Goal: Transaction & Acquisition: Download file/media

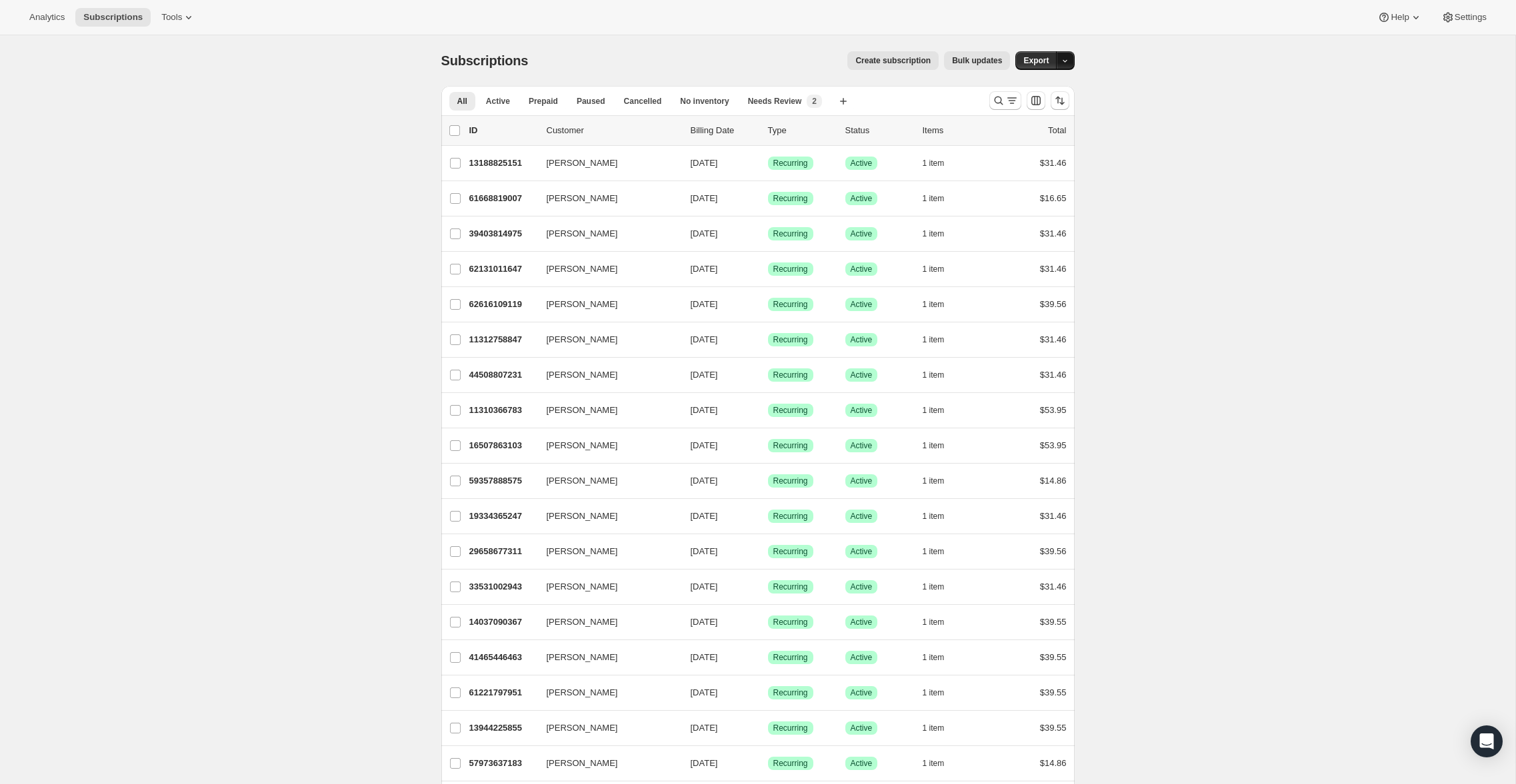
click at [1059, 61] on button "button" at bounding box center [1065, 60] width 18 height 18
click at [1027, 86] on span "Subscription data" at bounding box center [993, 88] width 67 height 10
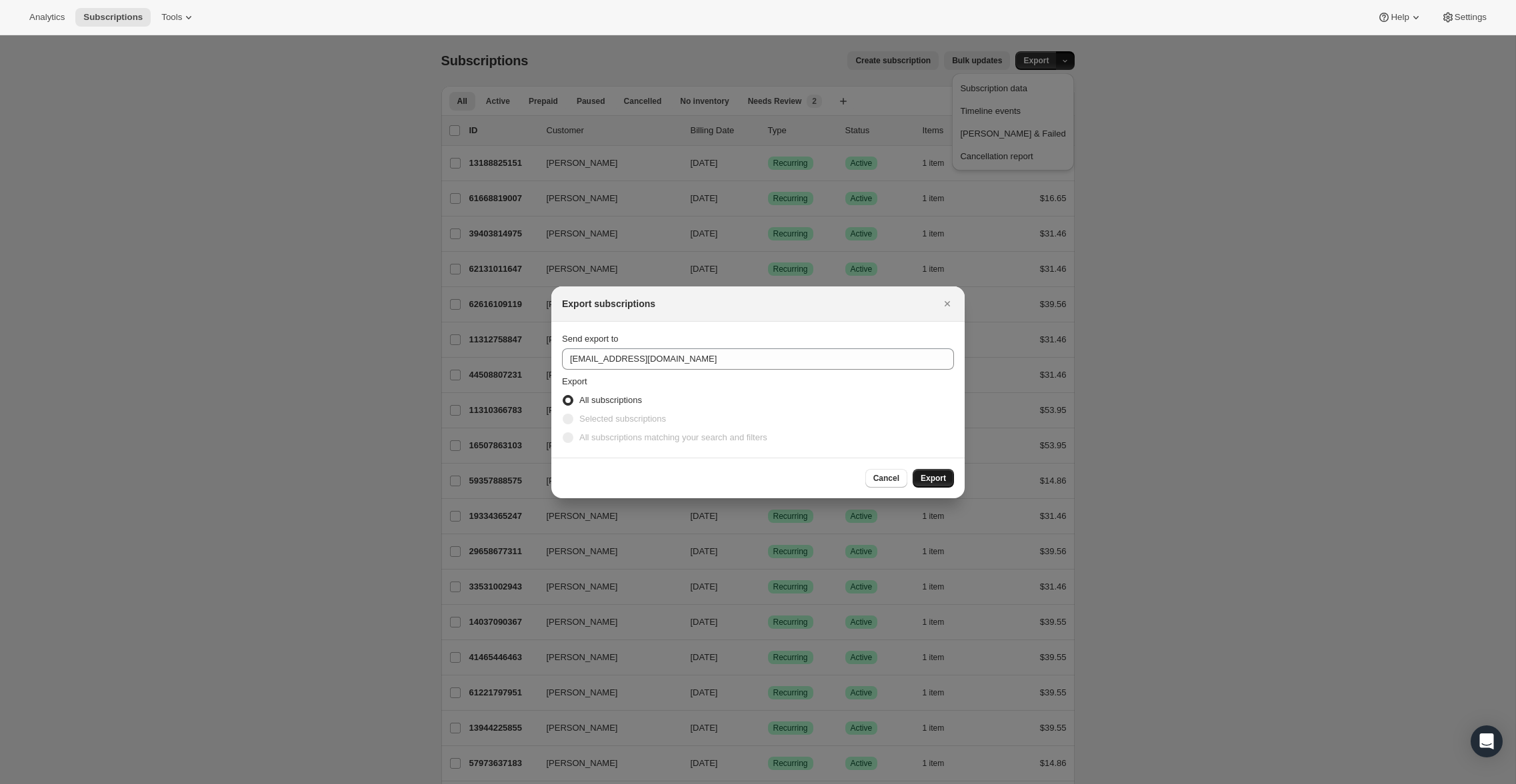
click at [934, 474] on span "Export" at bounding box center [934, 478] width 25 height 11
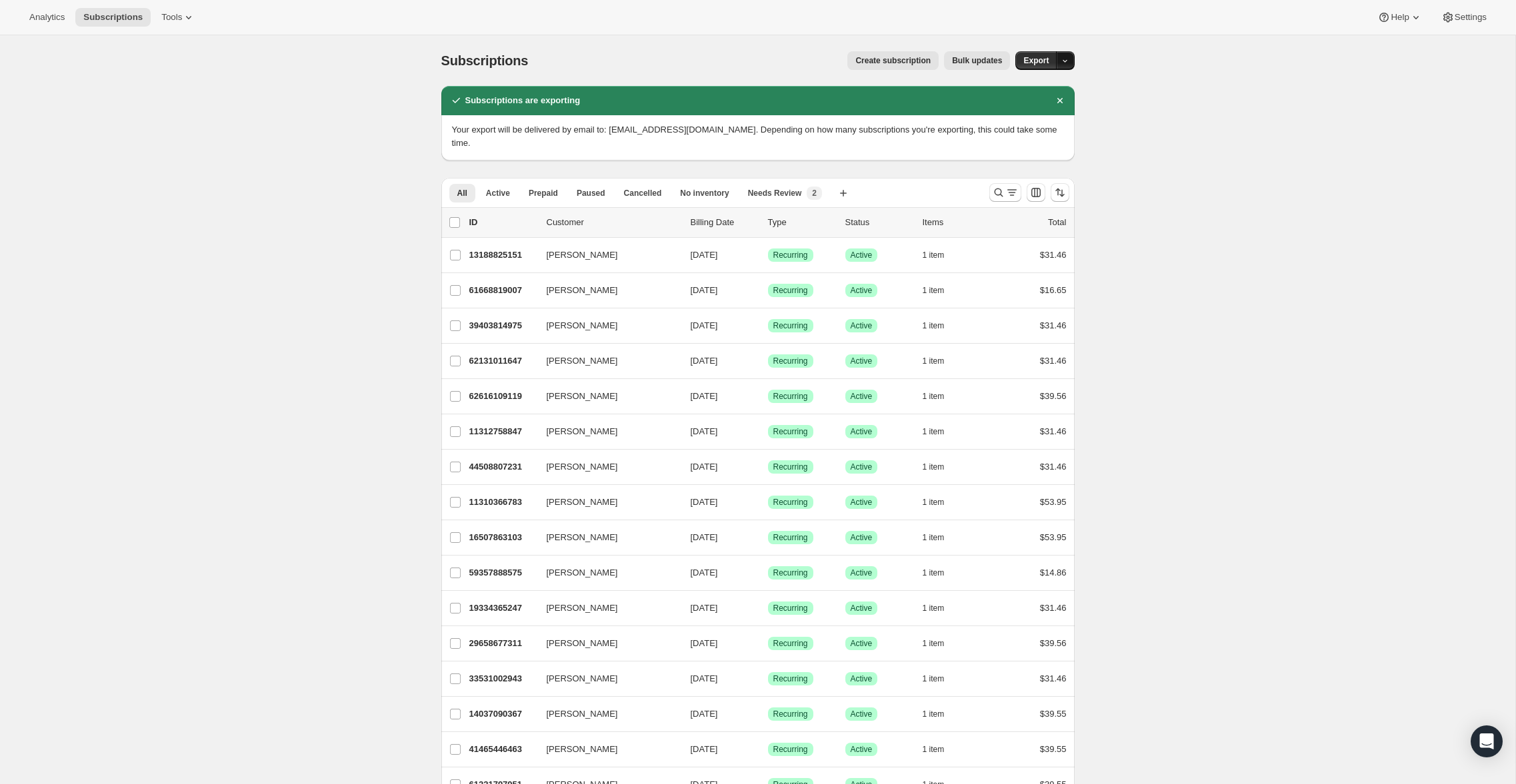
click at [1065, 59] on icon "button" at bounding box center [1065, 60] width 9 height 9
click at [1027, 91] on span "Subscription data" at bounding box center [993, 88] width 67 height 10
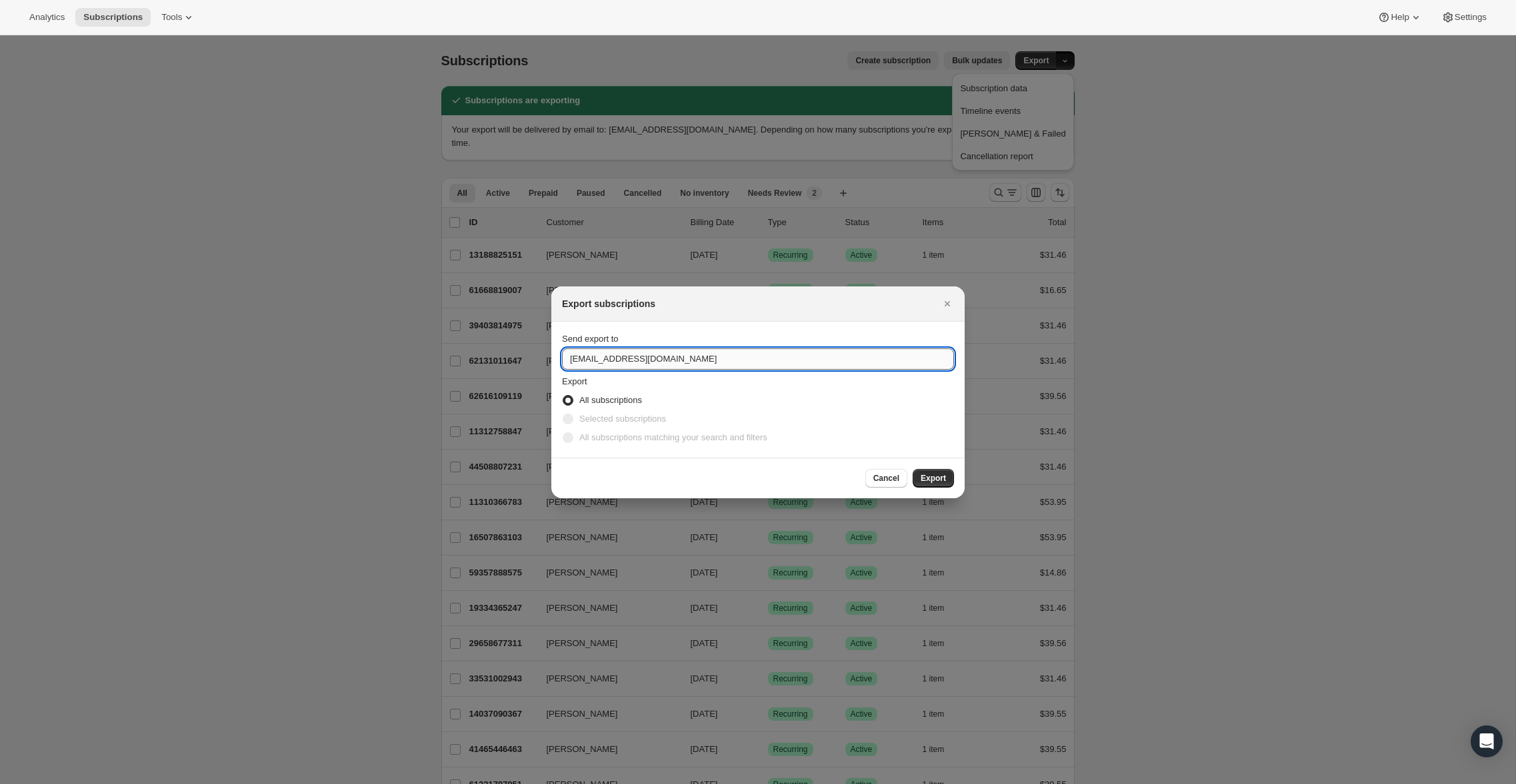
click at [629, 359] on input "[EMAIL_ADDRESS][DOMAIN_NAME]" at bounding box center [758, 359] width 392 height 21
type input "[EMAIL_ADDRESS][DOMAIN_NAME]"
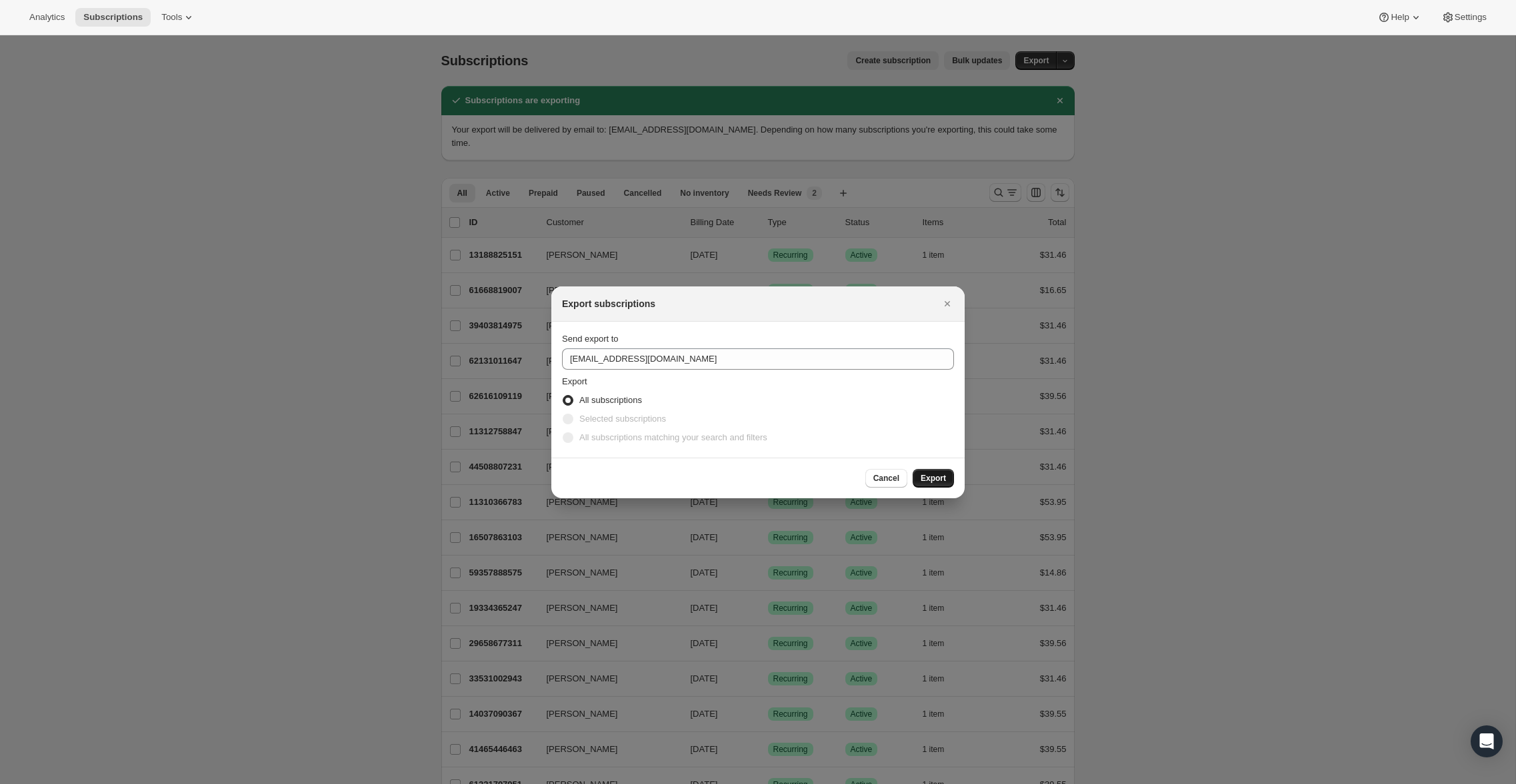
click at [925, 482] on span "Export" at bounding box center [934, 478] width 25 height 11
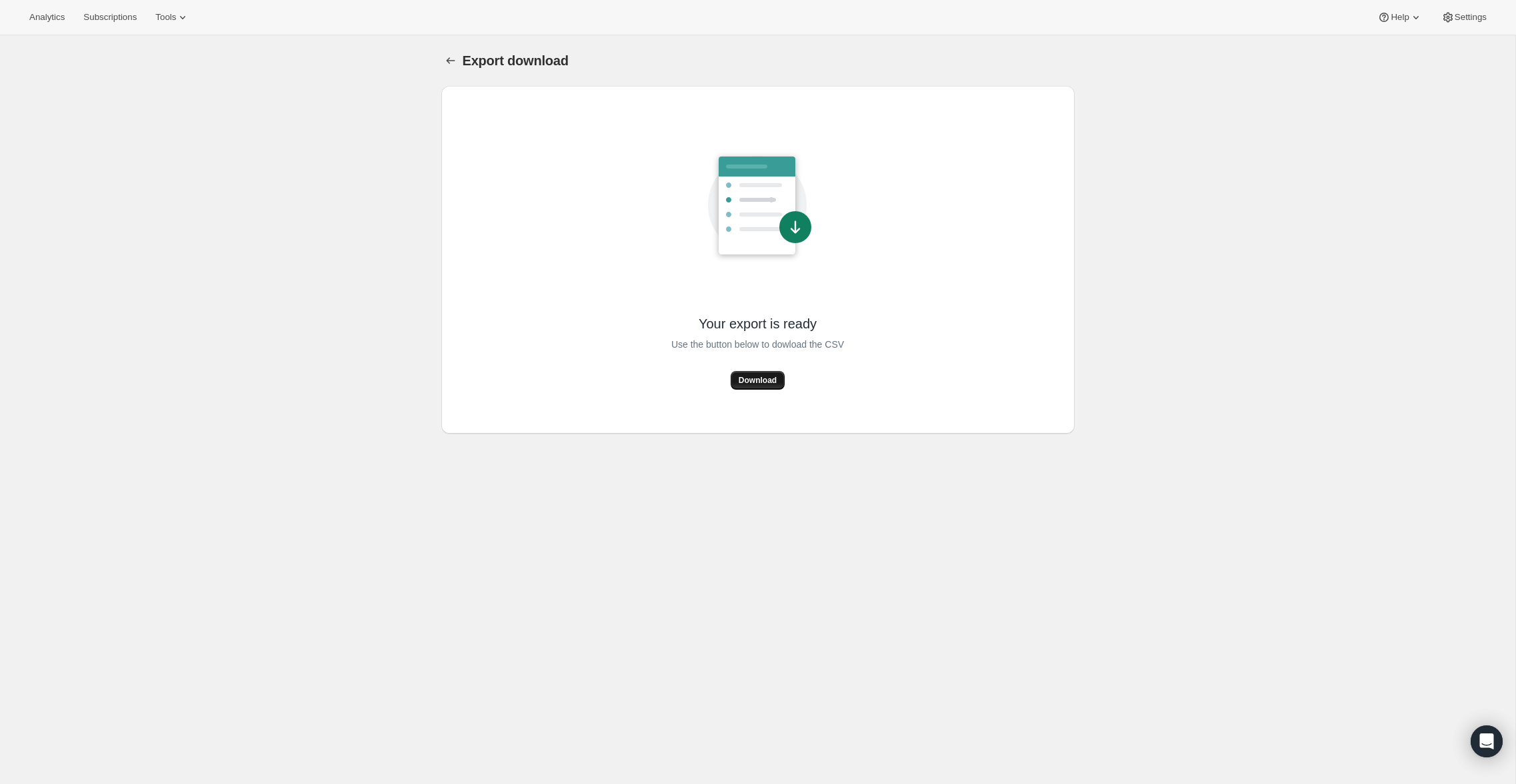
click at [761, 382] on span "Download" at bounding box center [757, 380] width 38 height 11
